Goal: Transaction & Acquisition: Book appointment/travel/reservation

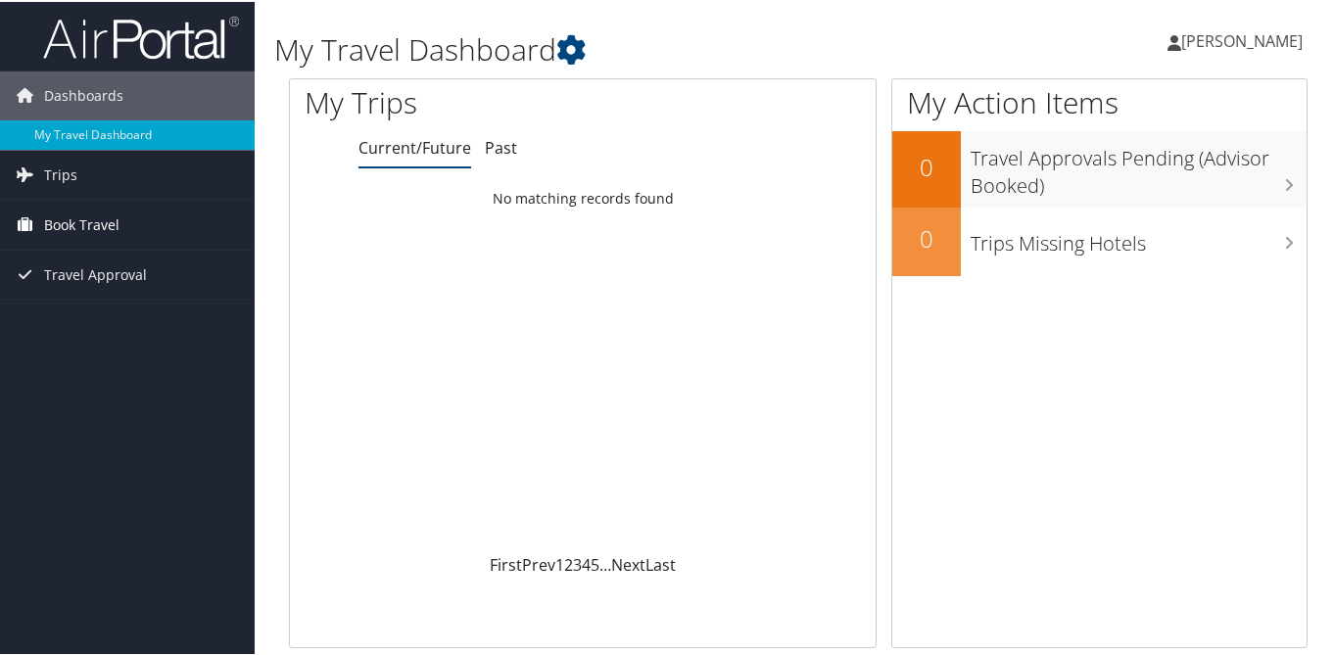
click at [37, 223] on icon at bounding box center [24, 222] width 29 height 29
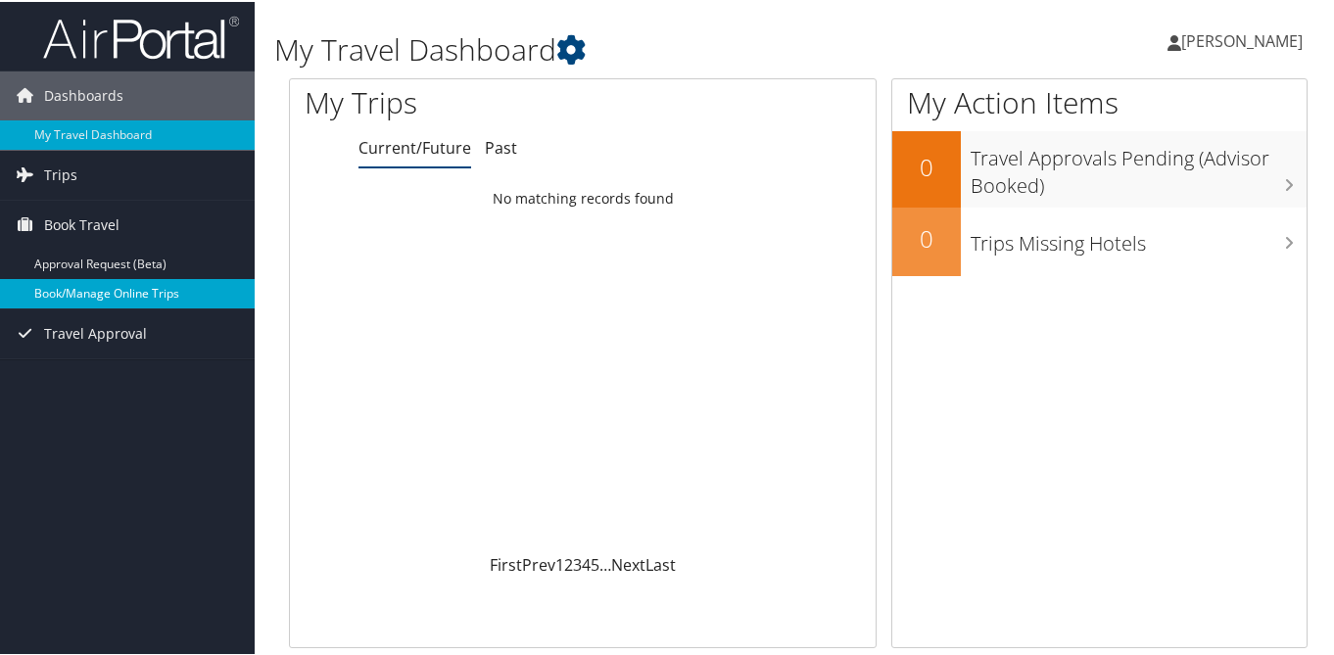
click at [60, 303] on link "Book/Manage Online Trips" at bounding box center [127, 291] width 255 height 29
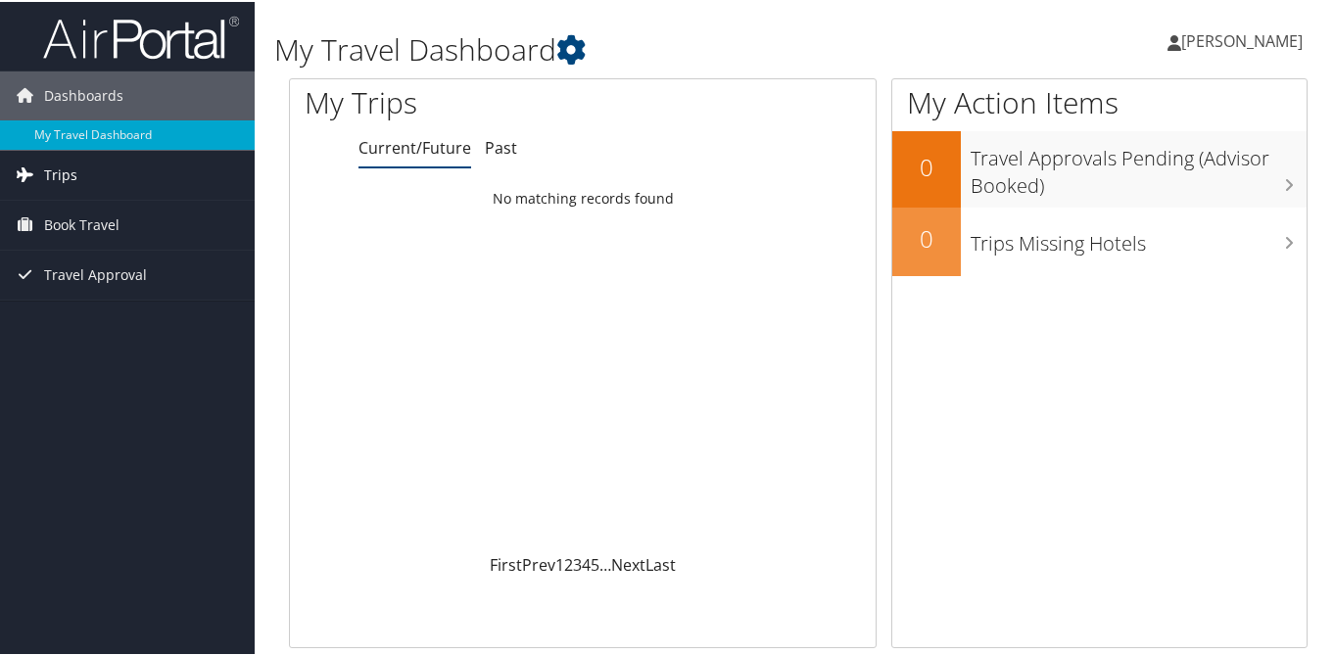
click at [69, 174] on span "Trips" at bounding box center [60, 173] width 33 height 49
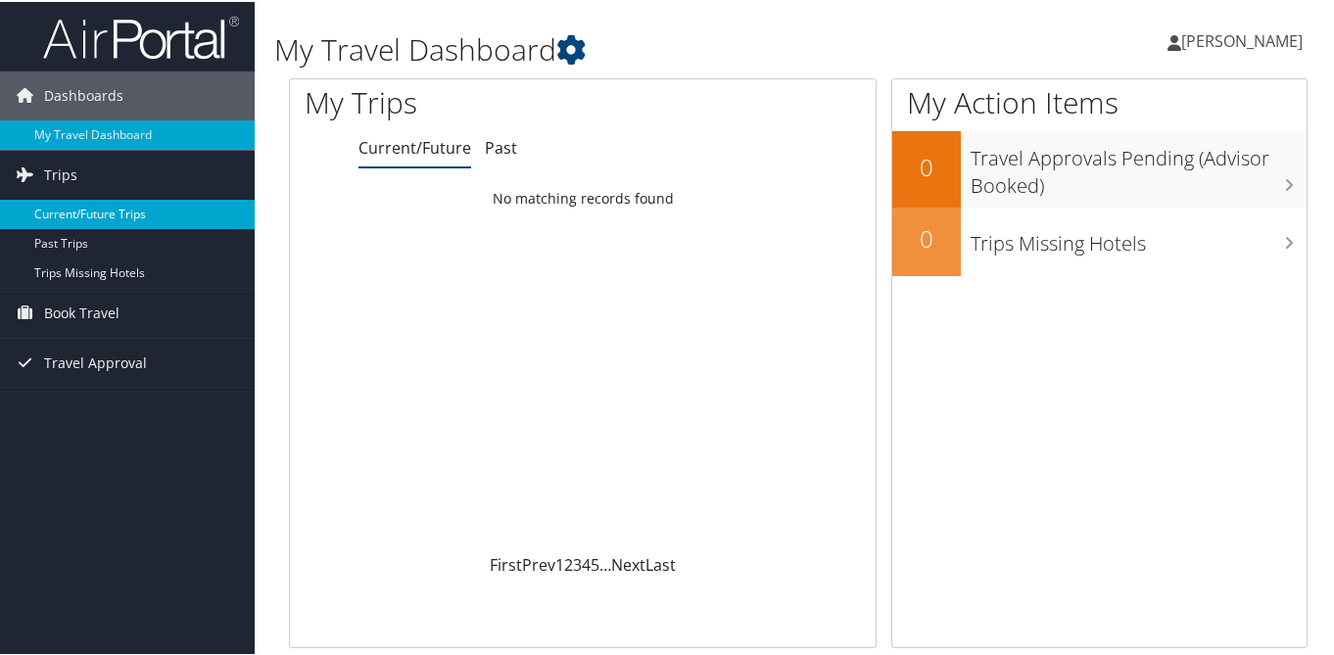
click at [79, 212] on link "Current/Future Trips" at bounding box center [127, 212] width 255 height 29
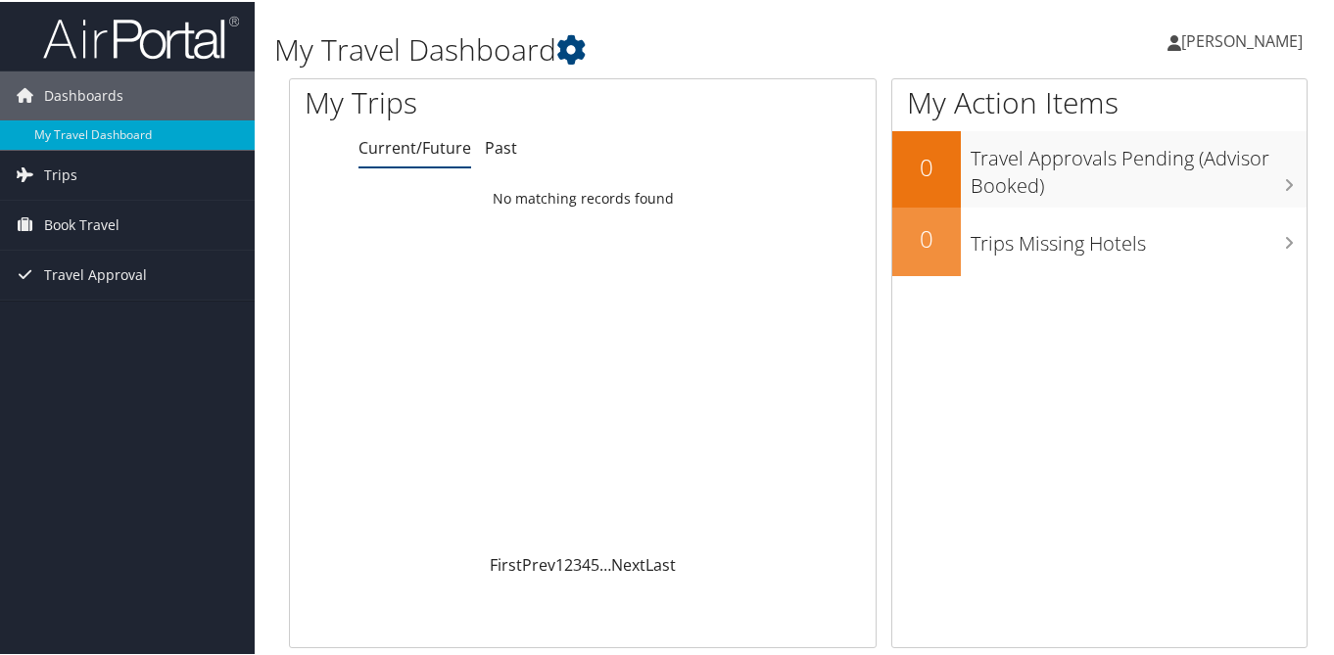
click at [1182, 40] on span "[PERSON_NAME]" at bounding box center [1241, 39] width 121 height 22
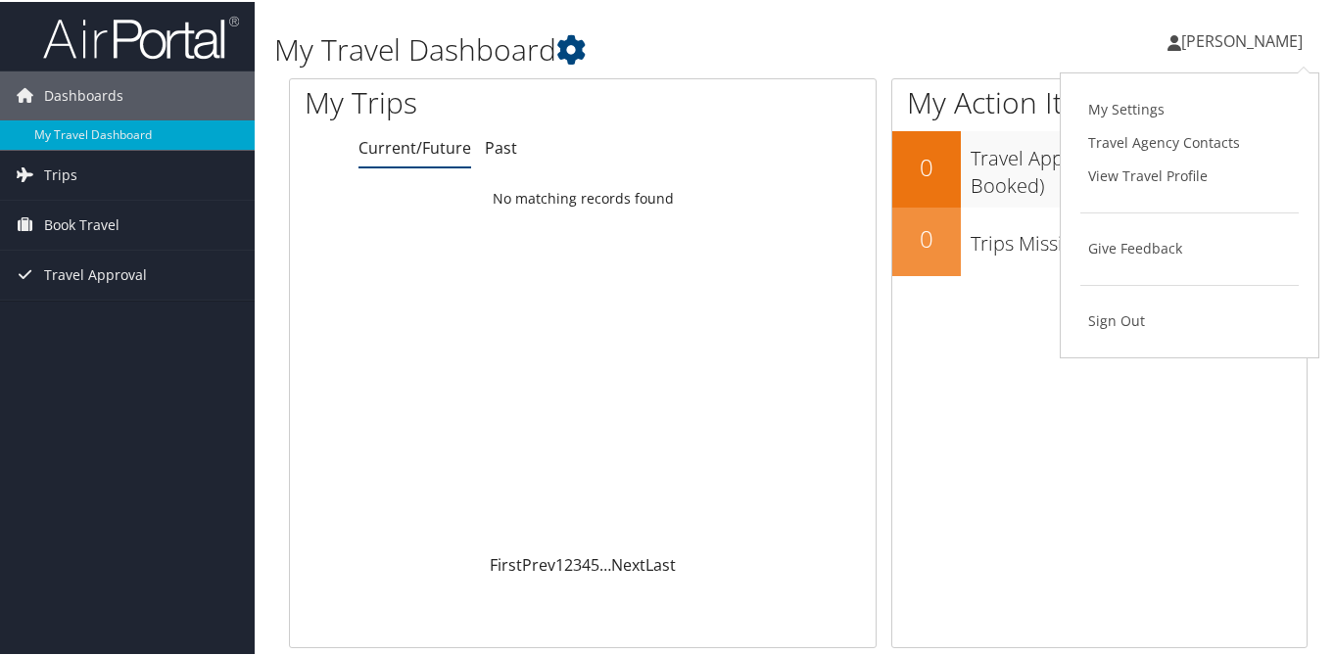
click at [927, 38] on div "[PERSON_NAME] My Settings Travel Agency Contacts View Travel Profile Give Feedb…" at bounding box center [1117, 47] width 447 height 75
